Goal: Navigation & Orientation: Find specific page/section

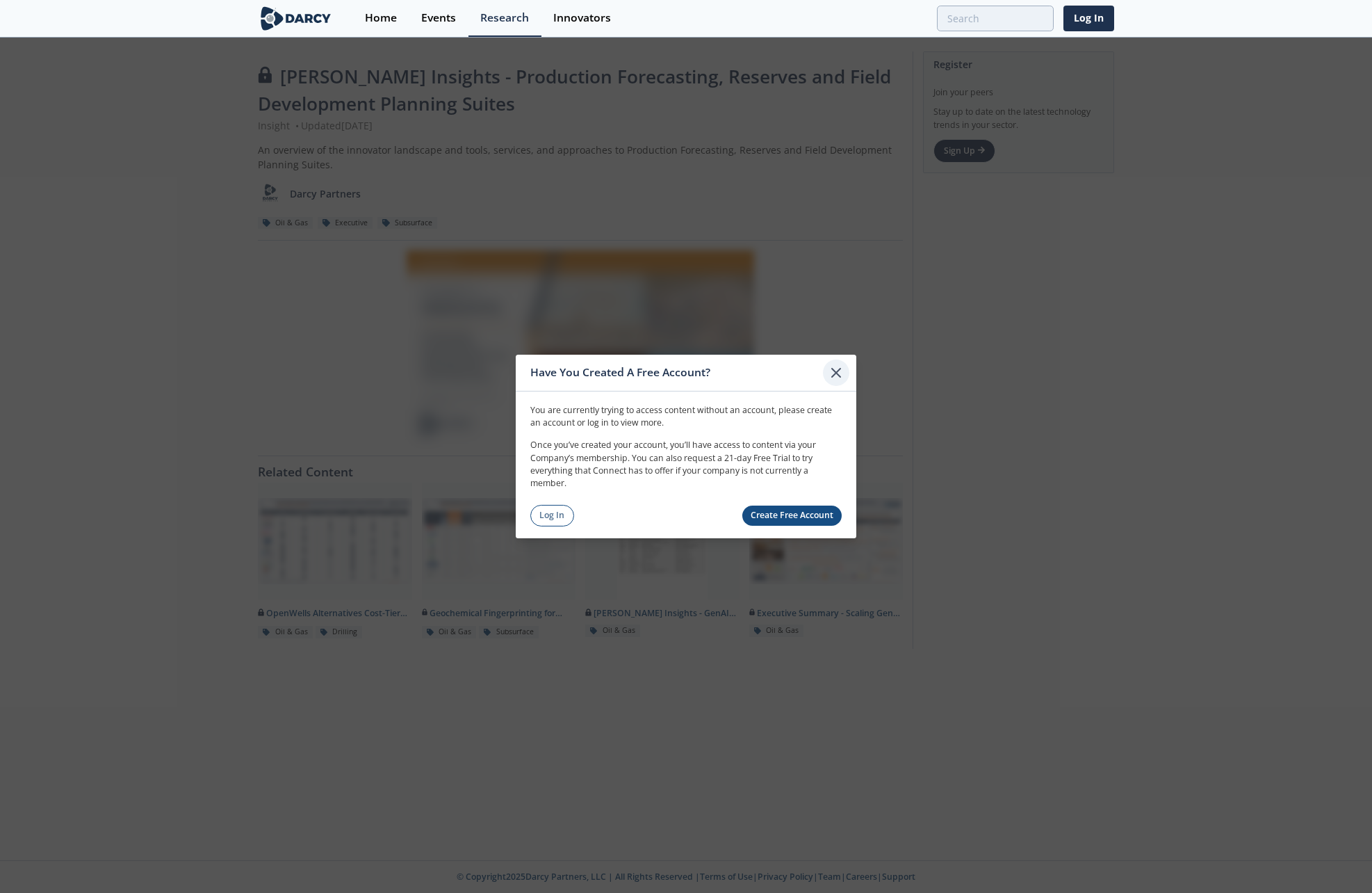
click at [834, 373] on icon at bounding box center [836, 373] width 16 height 17
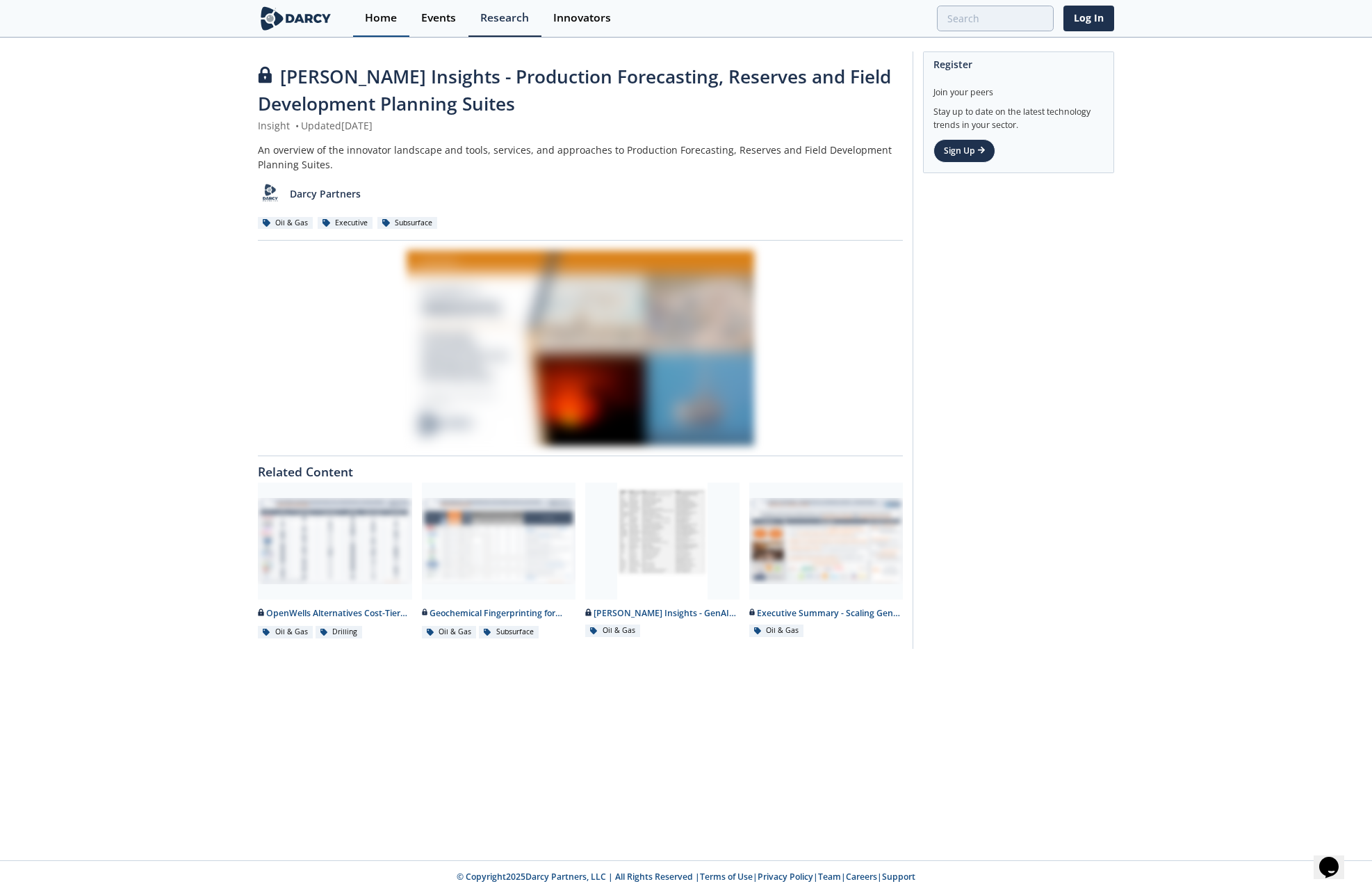
click at [368, 26] on link "Home" at bounding box center [381, 18] width 56 height 36
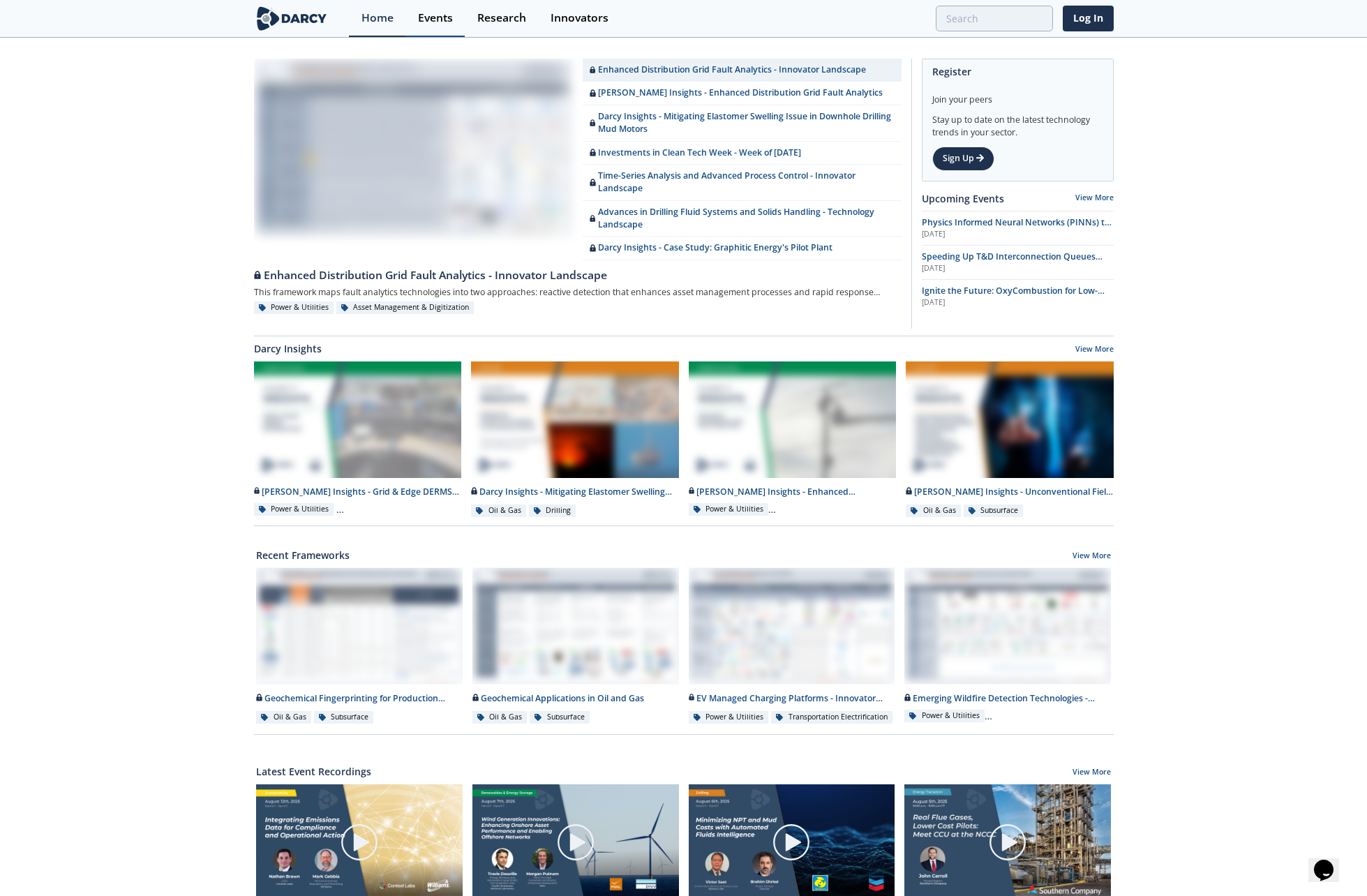
click at [425, 25] on link "Events" at bounding box center [435, 18] width 59 height 37
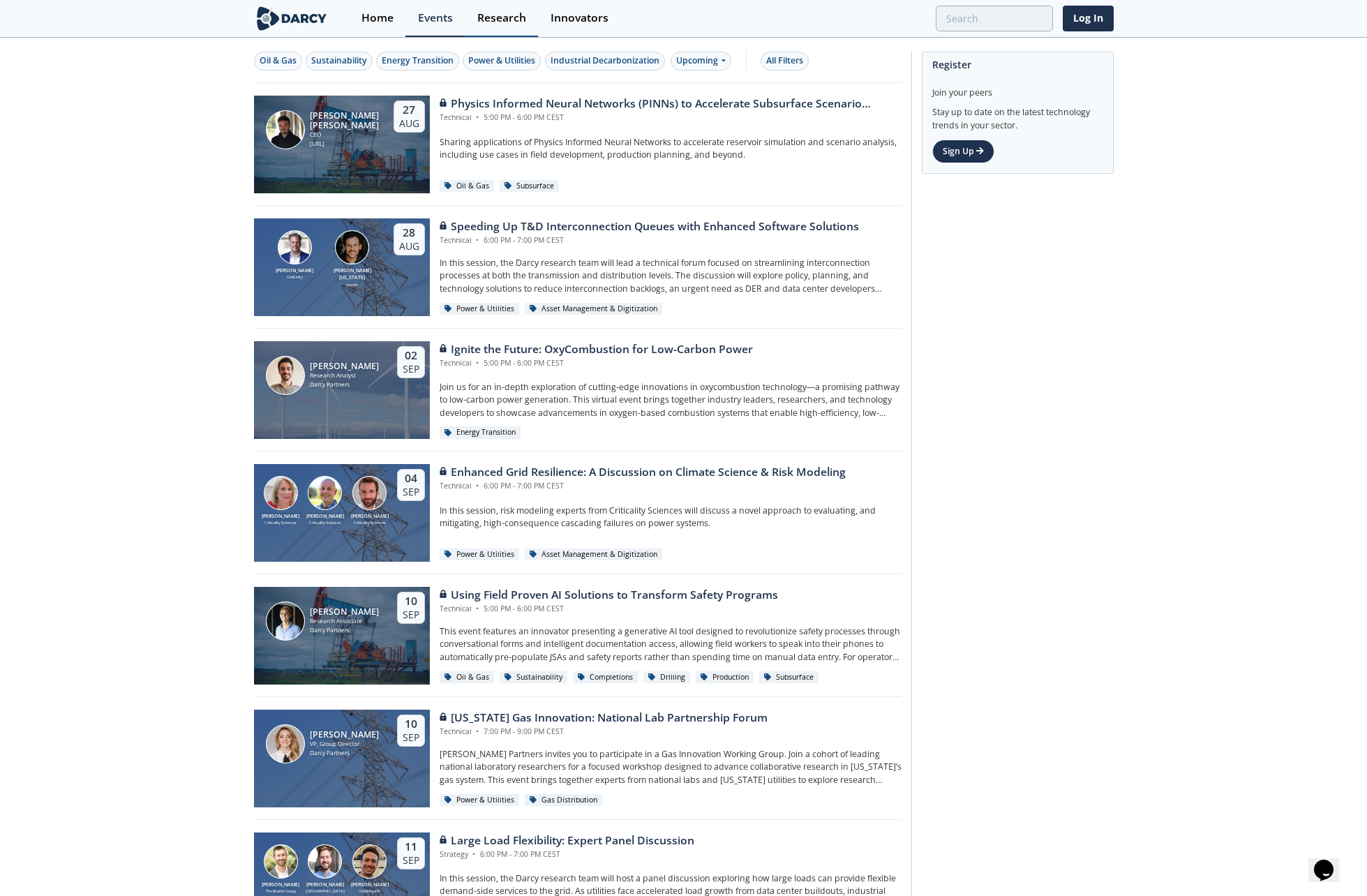
click at [509, 24] on div "Research" at bounding box center [502, 17] width 49 height 11
